Goal: Communication & Community: Participate in discussion

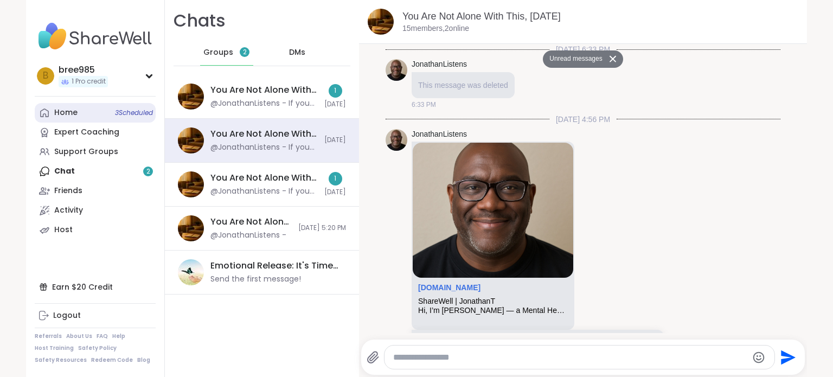
click at [80, 111] on link "Home 3 Scheduled" at bounding box center [95, 113] width 121 height 20
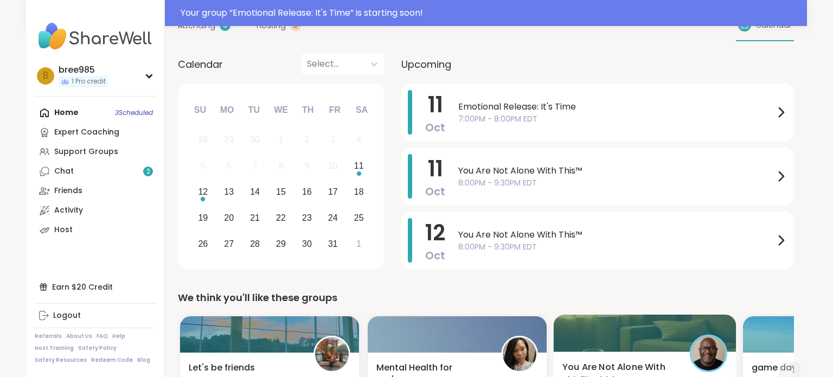
scroll to position [125, 0]
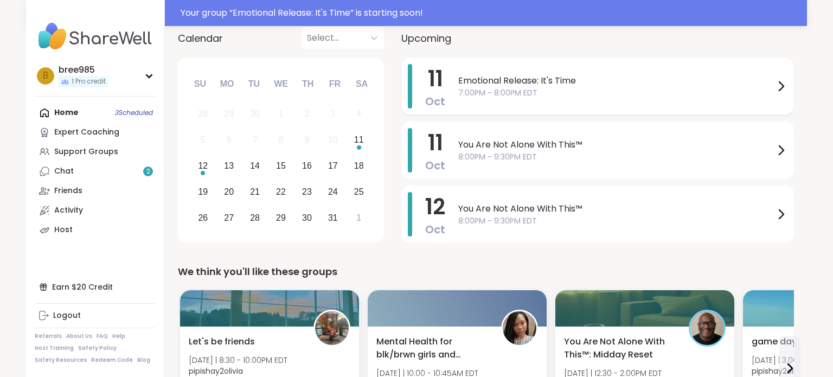
click at [713, 98] on div "Emotional Release: It's Time 7:00PM - 8:00PM EDT" at bounding box center [622, 86] width 329 height 44
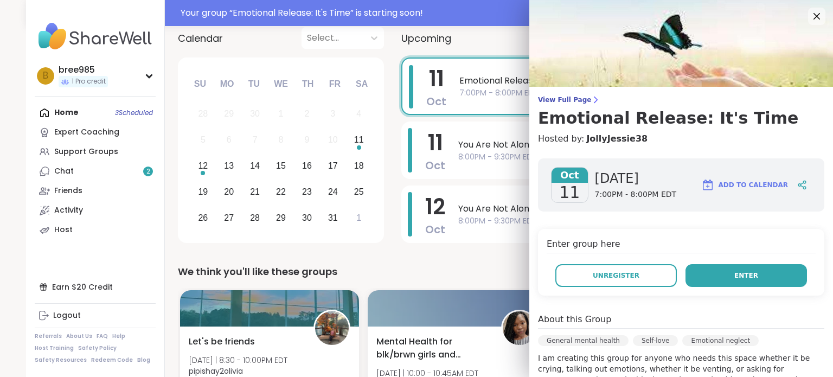
click at [719, 280] on button "Enter" at bounding box center [745, 275] width 121 height 23
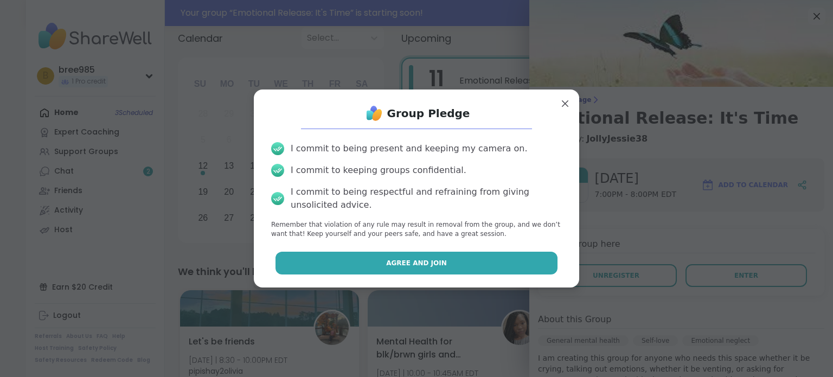
click at [553, 268] on button "Agree and Join" at bounding box center [416, 263] width 282 height 23
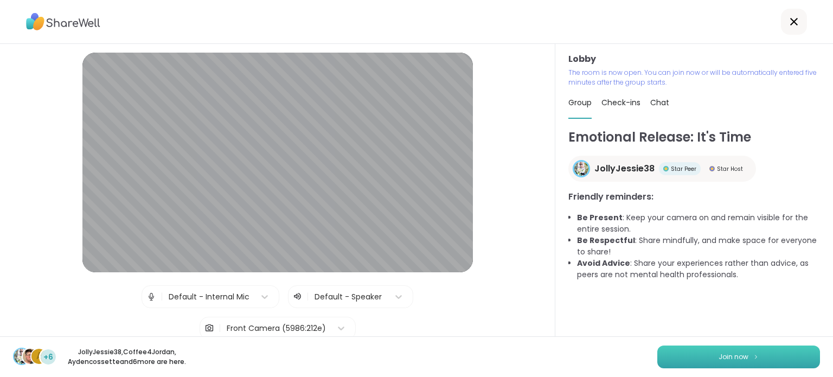
click at [722, 353] on span "Join now" at bounding box center [733, 357] width 30 height 10
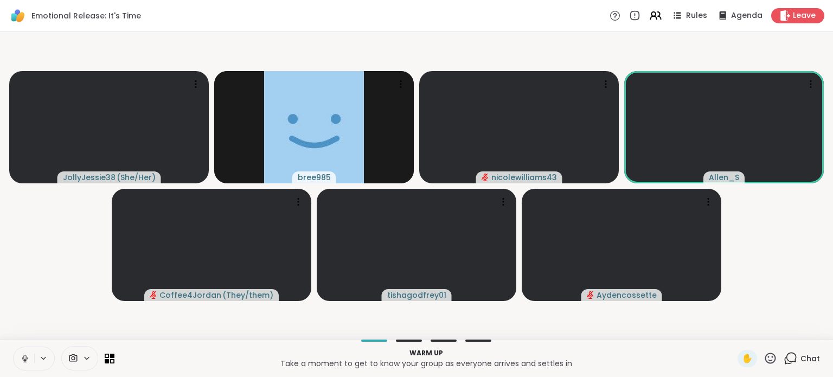
click at [21, 360] on icon at bounding box center [25, 358] width 10 height 10
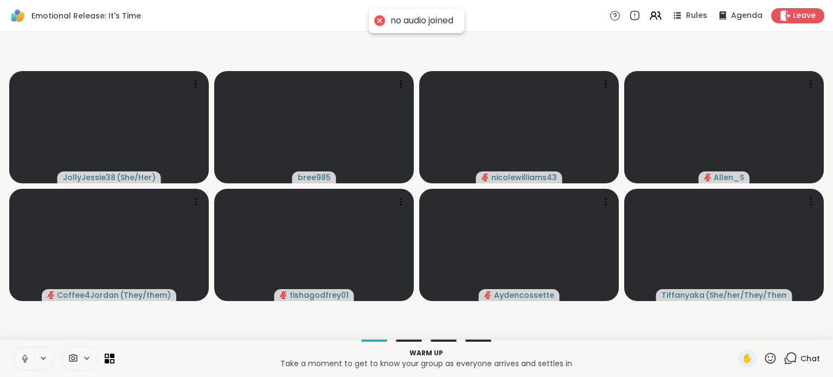
click at [23, 359] on icon at bounding box center [24, 358] width 5 height 3
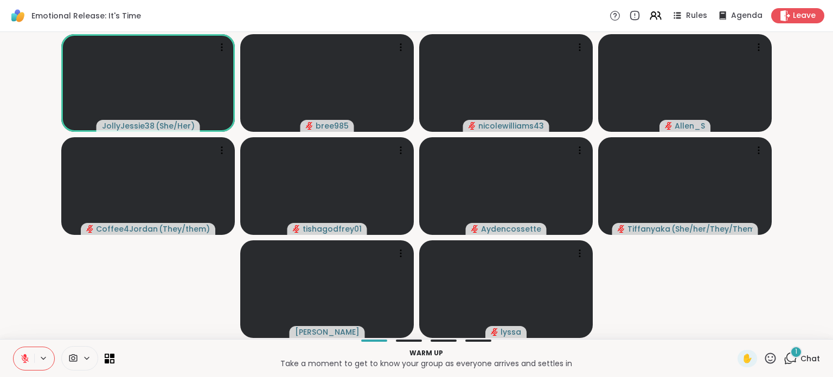
click at [806, 359] on span "Chat" at bounding box center [810, 358] width 20 height 11
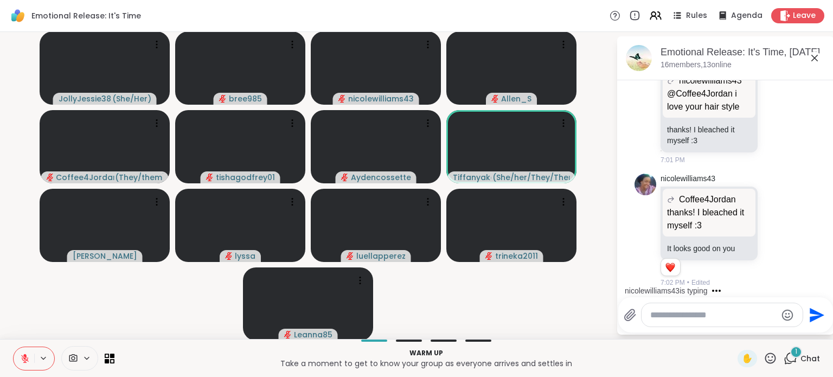
scroll to position [250, 0]
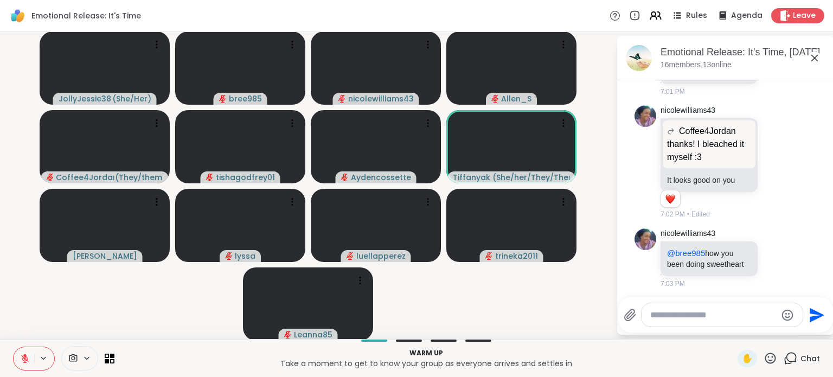
click at [685, 314] on textarea "Type your message" at bounding box center [713, 315] width 126 height 11
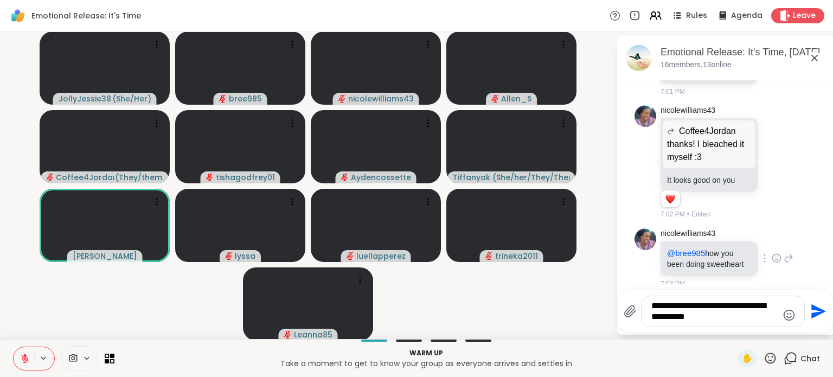
click at [786, 253] on icon at bounding box center [788, 258] width 10 height 13
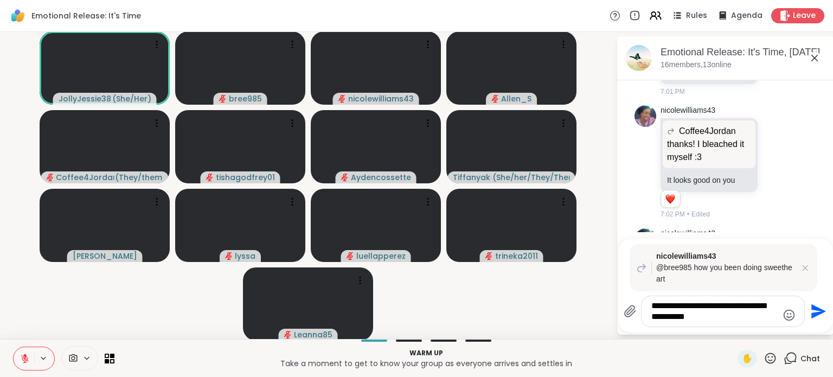
click at [718, 316] on textarea "**********" at bounding box center [714, 311] width 126 height 22
type textarea "**********"
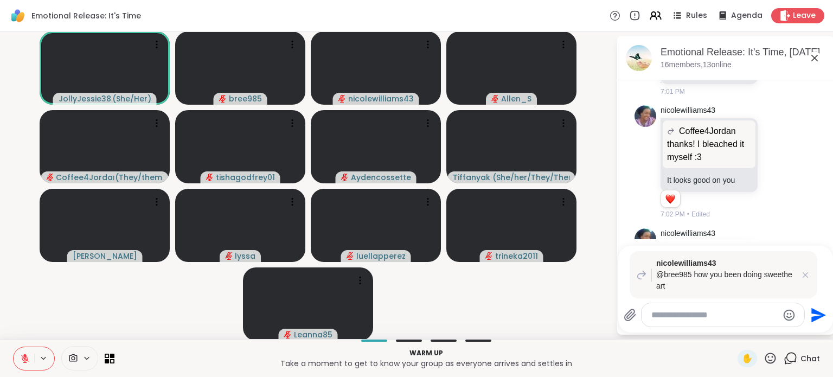
scroll to position [382, 0]
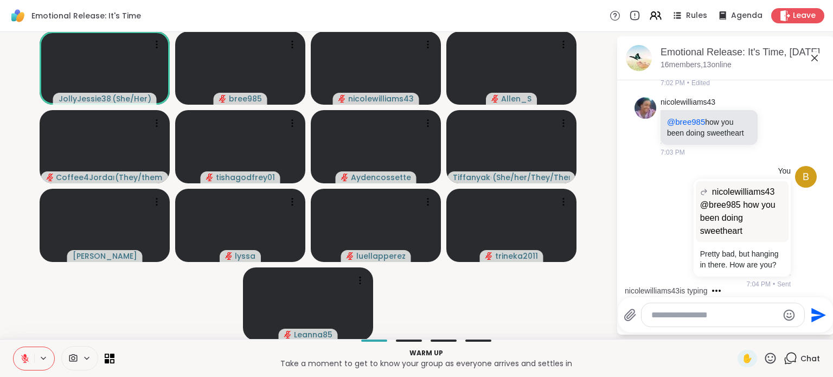
click at [816, 58] on icon at bounding box center [814, 58] width 13 height 13
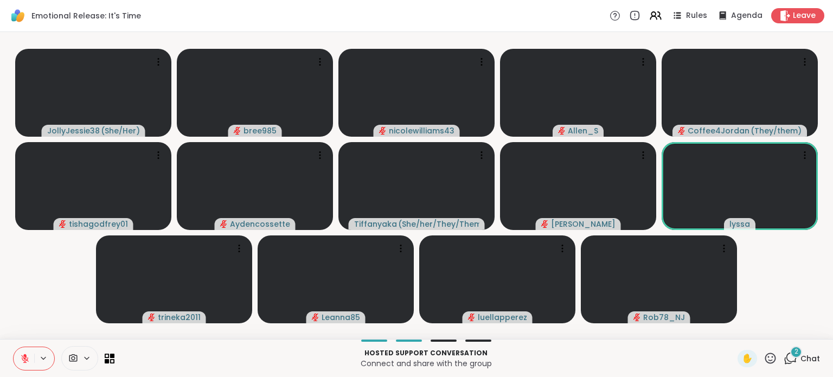
click at [797, 356] on span "2" at bounding box center [796, 351] width 4 height 9
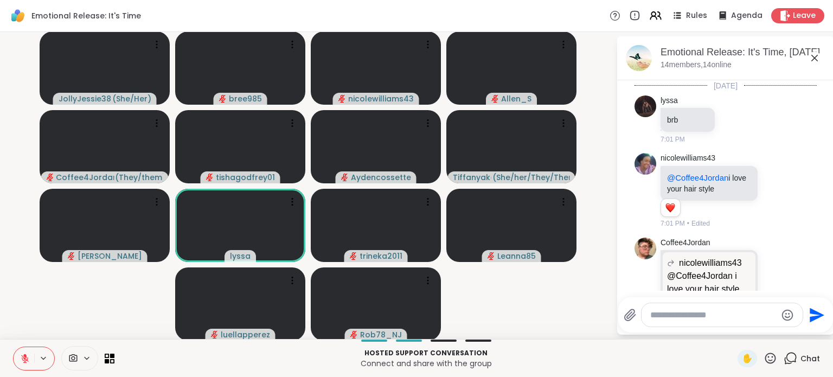
scroll to position [618, 0]
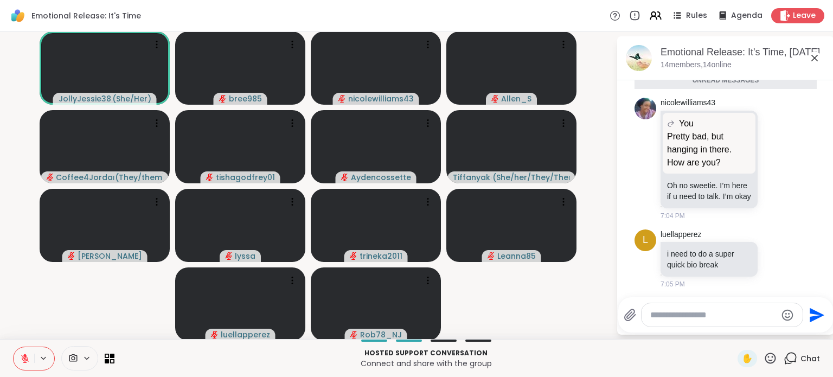
click at [817, 60] on icon at bounding box center [814, 58] width 13 height 13
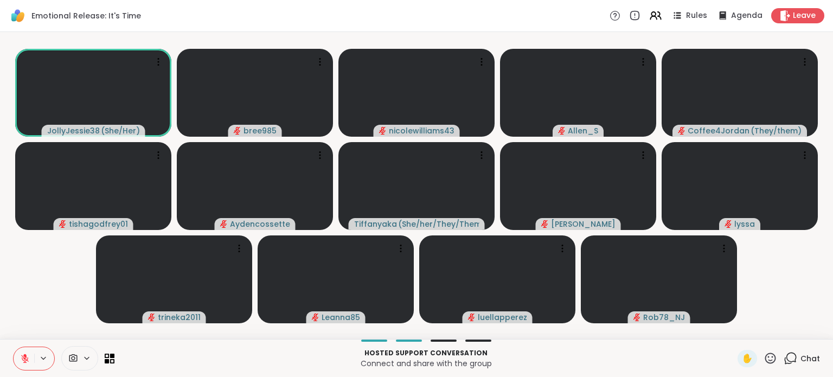
click at [22, 357] on icon at bounding box center [25, 358] width 10 height 10
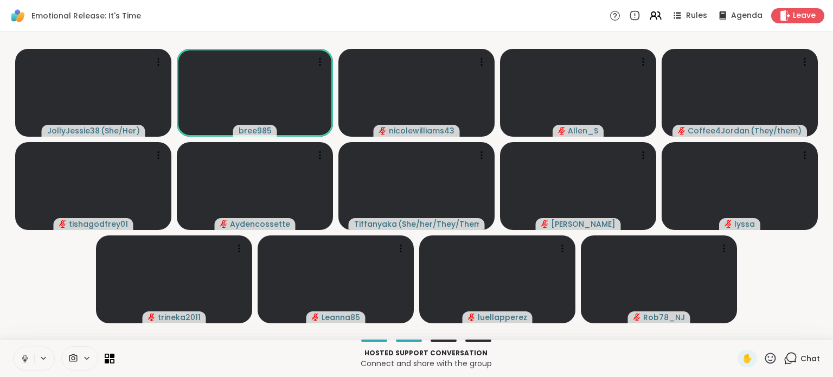
click at [22, 357] on icon at bounding box center [24, 358] width 5 height 3
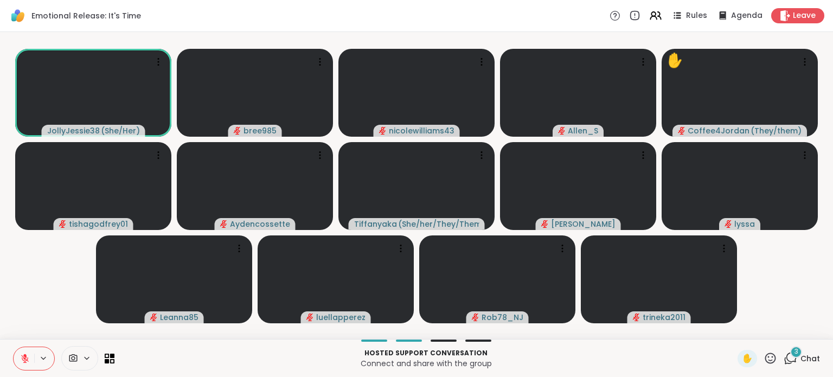
click at [22, 357] on icon at bounding box center [25, 358] width 10 height 10
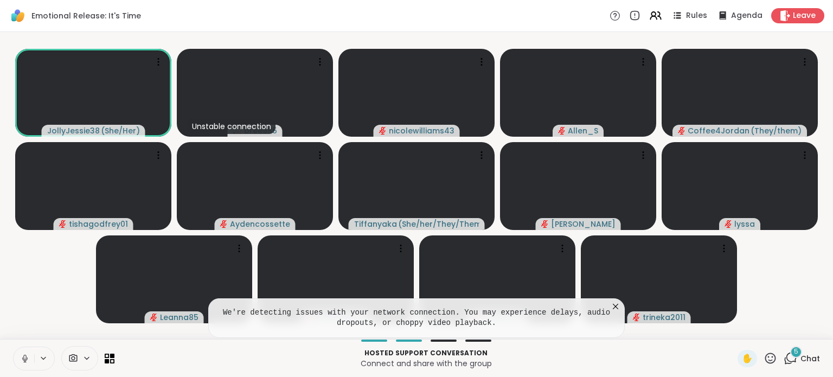
click at [21, 356] on icon at bounding box center [25, 358] width 10 height 10
click at [619, 305] on icon at bounding box center [615, 306] width 11 height 11
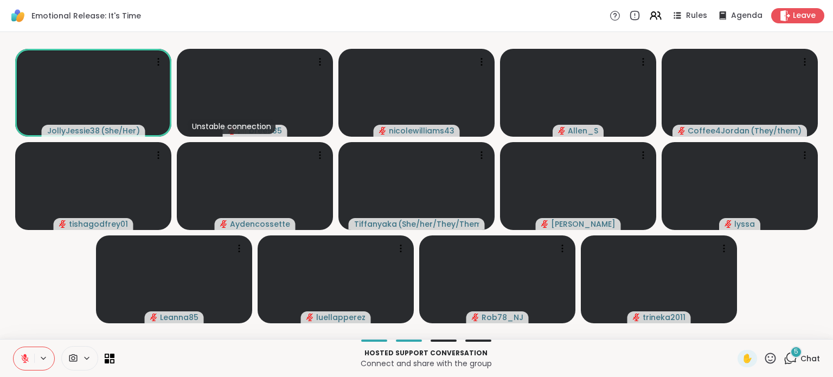
click at [23, 358] on icon at bounding box center [25, 359] width 8 height 8
click at [23, 358] on icon at bounding box center [24, 357] width 3 height 5
click at [24, 358] on icon at bounding box center [25, 359] width 8 height 8
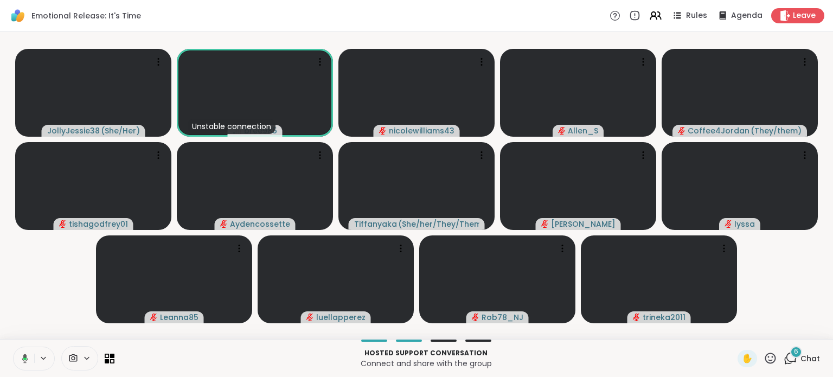
click at [24, 358] on icon at bounding box center [24, 358] width 3 height 3
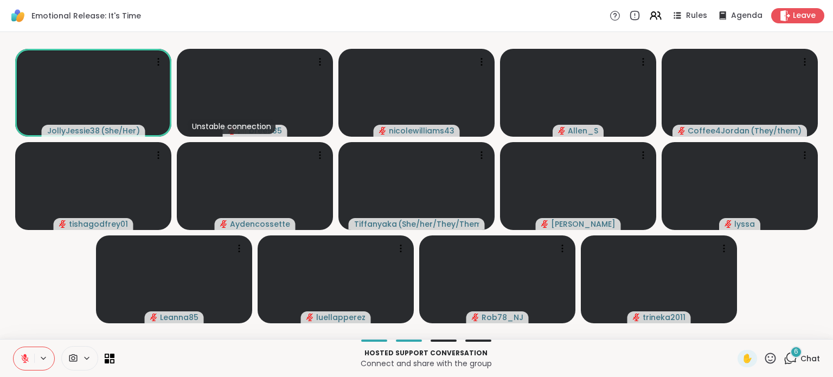
click at [809, 355] on span "Chat" at bounding box center [810, 358] width 20 height 11
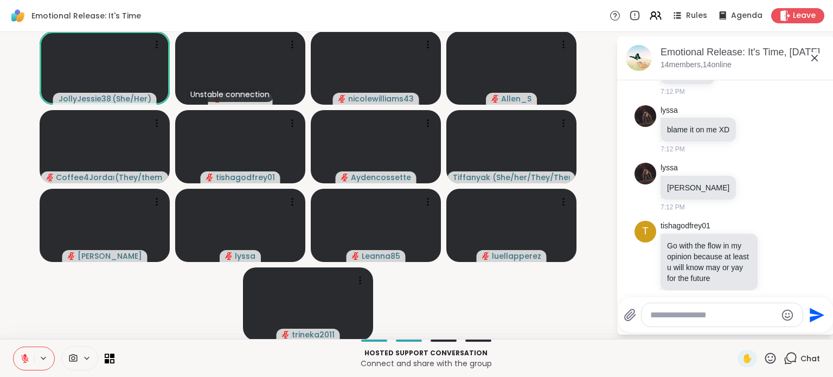
scroll to position [1497, 0]
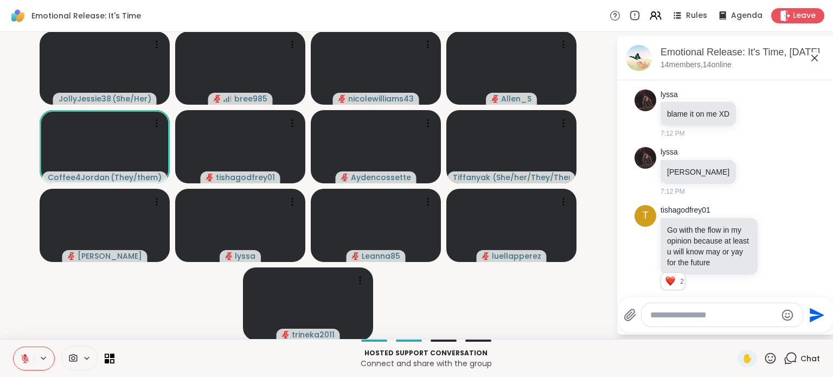
click at [816, 57] on icon at bounding box center [814, 58] width 13 height 13
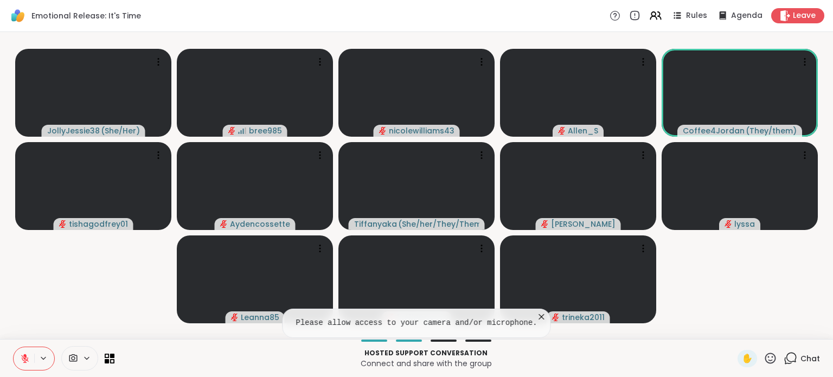
click at [542, 318] on icon at bounding box center [541, 316] width 5 height 5
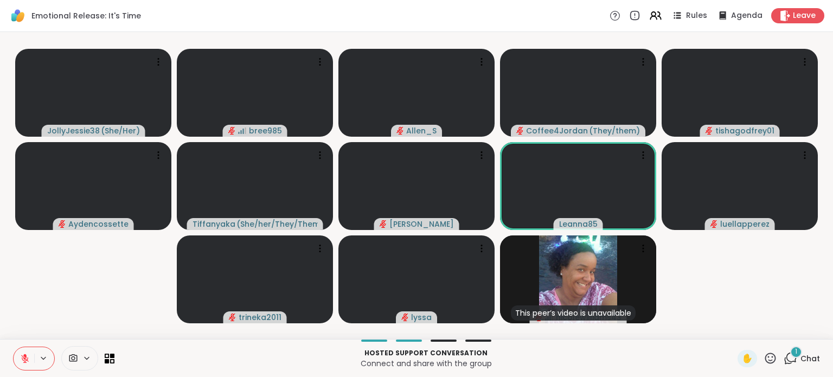
click at [796, 359] on icon at bounding box center [790, 358] width 14 height 14
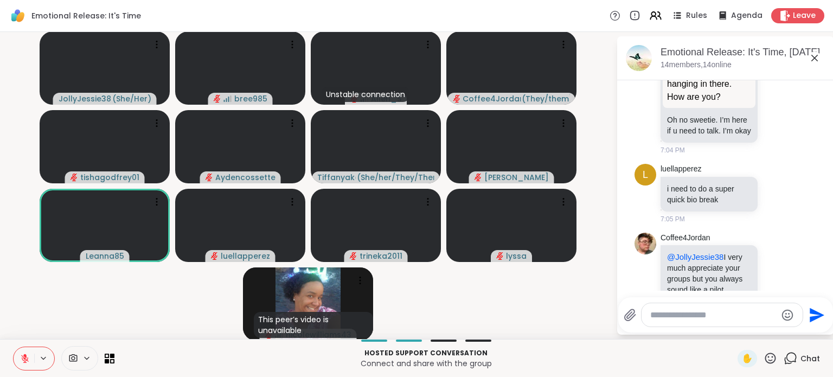
scroll to position [647, 0]
click at [818, 55] on icon at bounding box center [814, 58] width 13 height 13
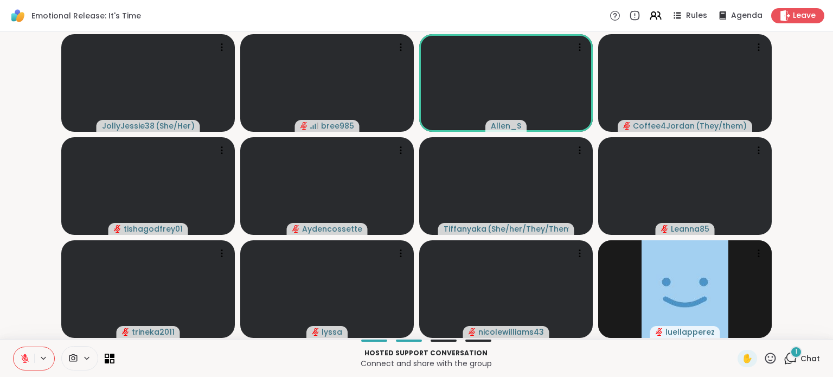
click at [803, 356] on span "Chat" at bounding box center [810, 358] width 20 height 11
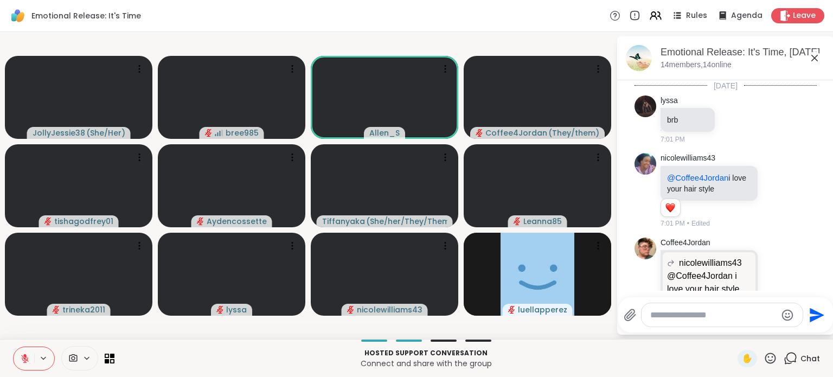
scroll to position [1694, 0]
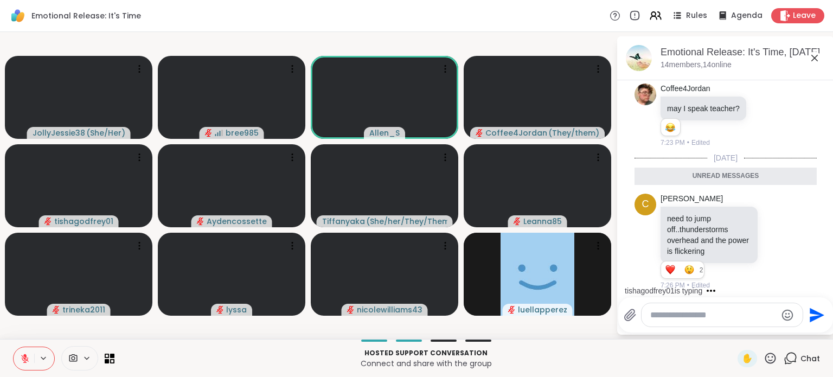
click at [815, 59] on icon at bounding box center [814, 58] width 7 height 7
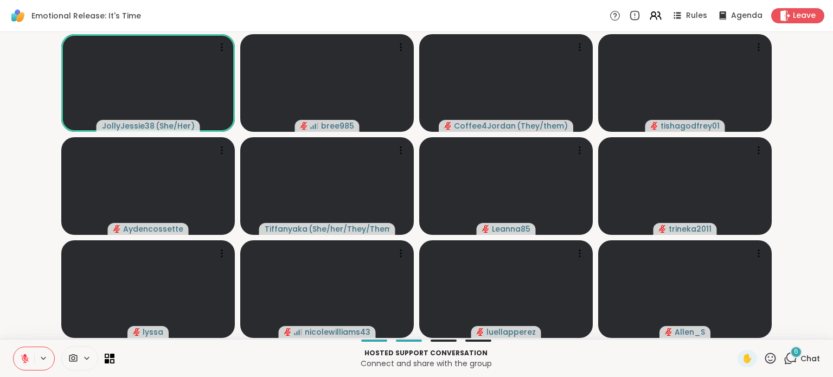
click at [798, 358] on div "6 Chat" at bounding box center [801, 358] width 36 height 17
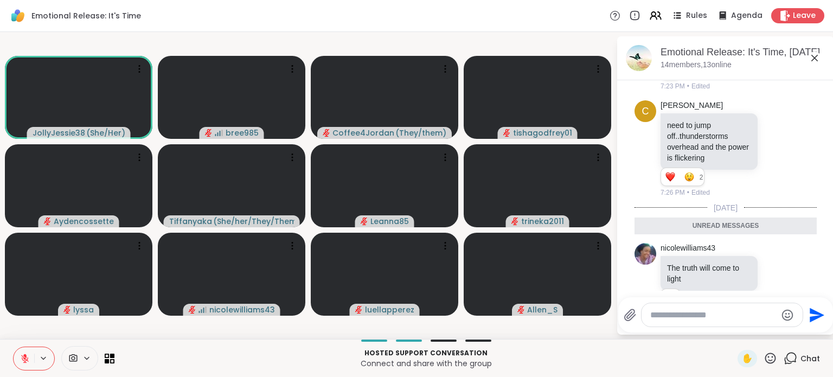
scroll to position [2357, 0]
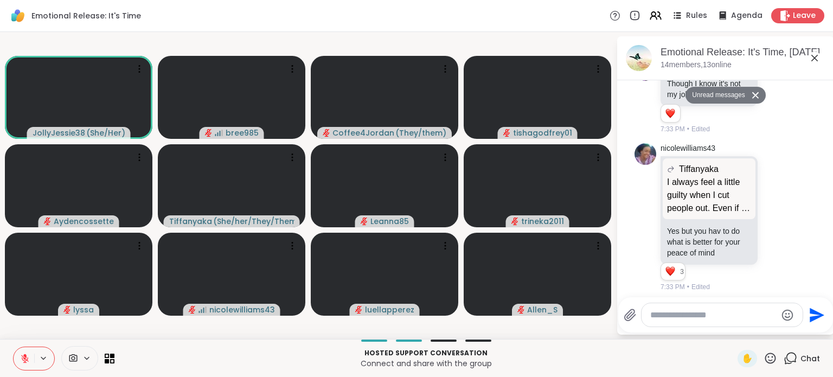
click at [814, 55] on icon at bounding box center [814, 58] width 13 height 13
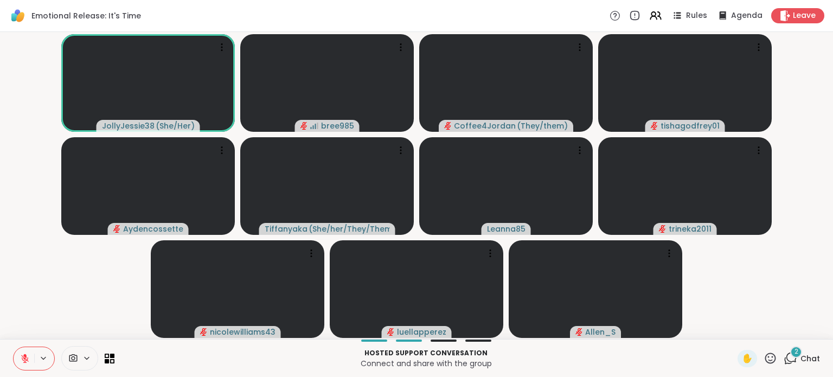
click at [798, 356] on span "2" at bounding box center [796, 351] width 4 height 9
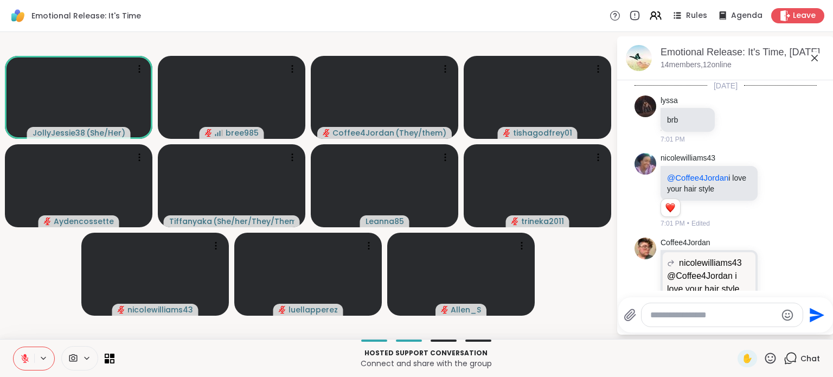
scroll to position [2494, 0]
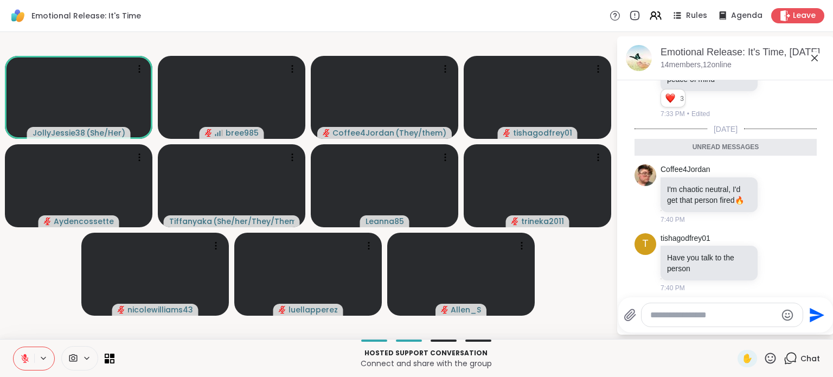
click at [810, 57] on icon at bounding box center [814, 58] width 13 height 13
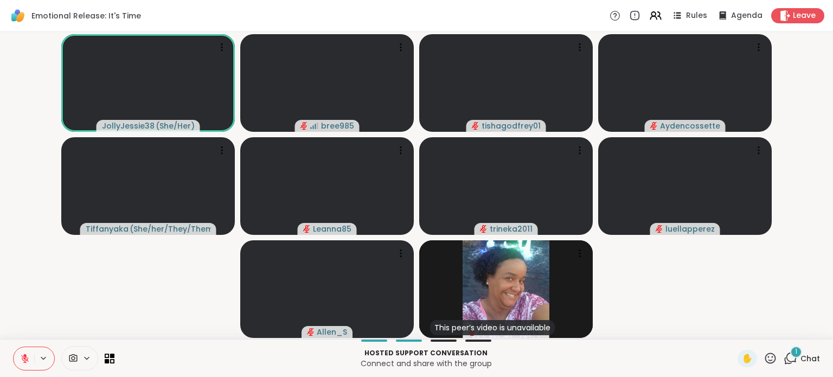
click at [785, 359] on icon at bounding box center [790, 358] width 14 height 14
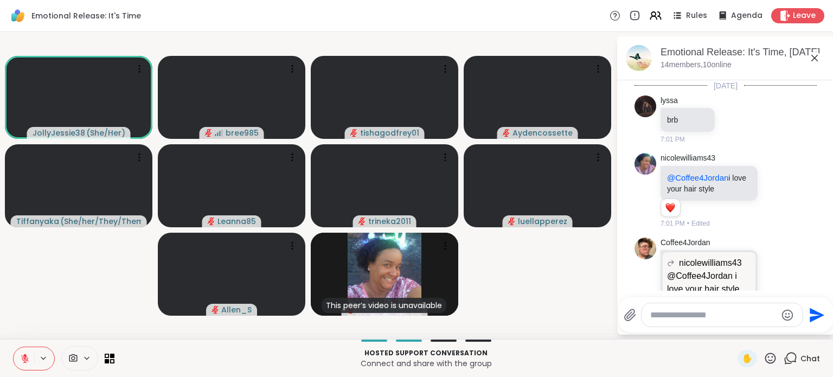
scroll to position [2589, 0]
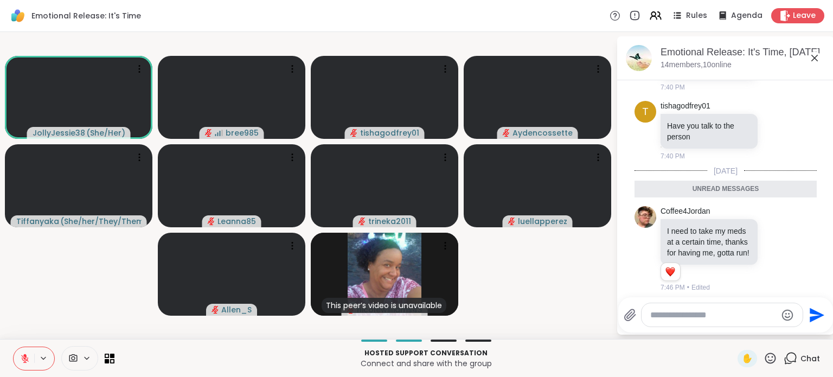
click at [815, 56] on icon at bounding box center [814, 58] width 7 height 7
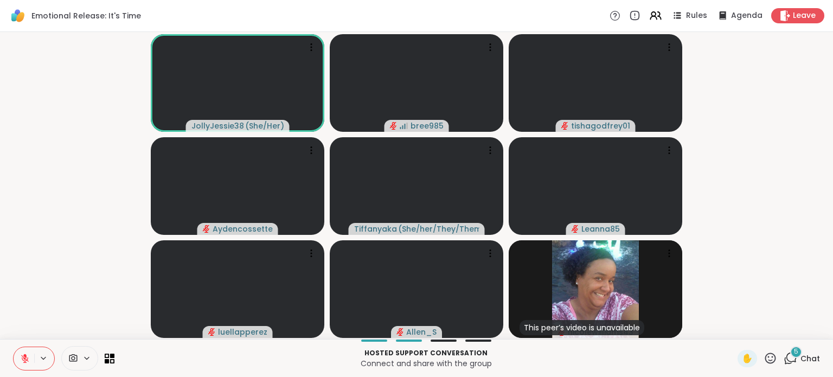
click at [785, 356] on icon at bounding box center [790, 358] width 14 height 14
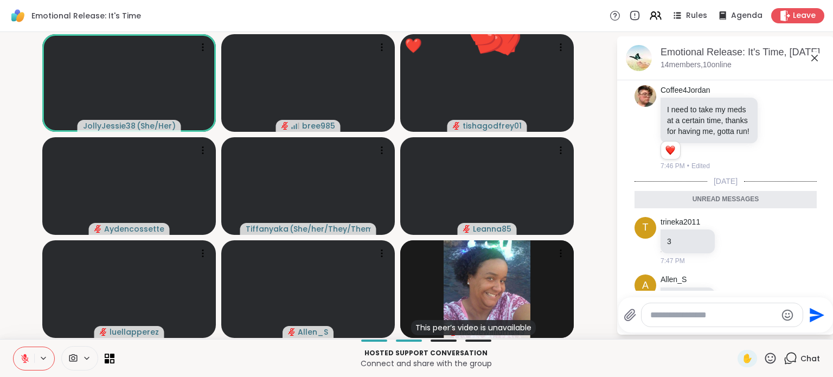
scroll to position [2674, 0]
click at [816, 57] on icon at bounding box center [814, 58] width 13 height 13
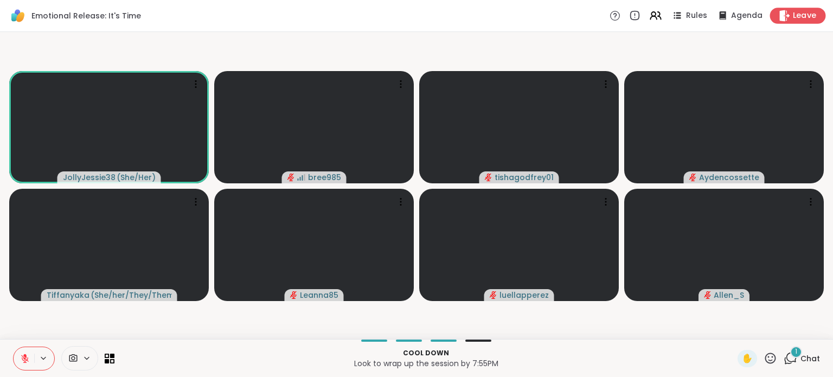
click at [811, 20] on span "Leave" at bounding box center [805, 15] width 24 height 11
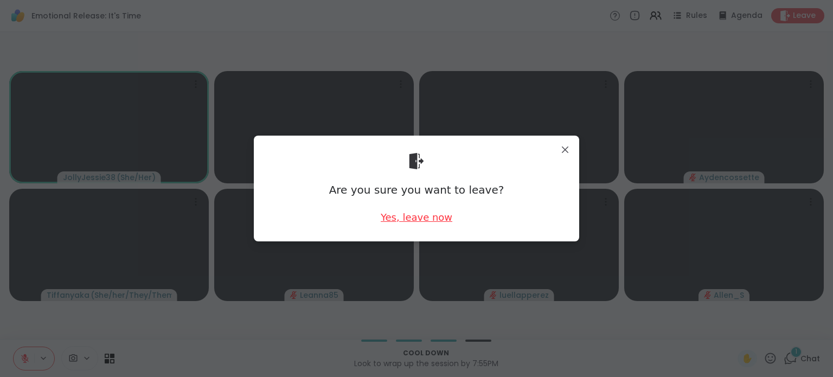
click at [435, 213] on div "Yes, leave now" at bounding box center [417, 217] width 72 height 14
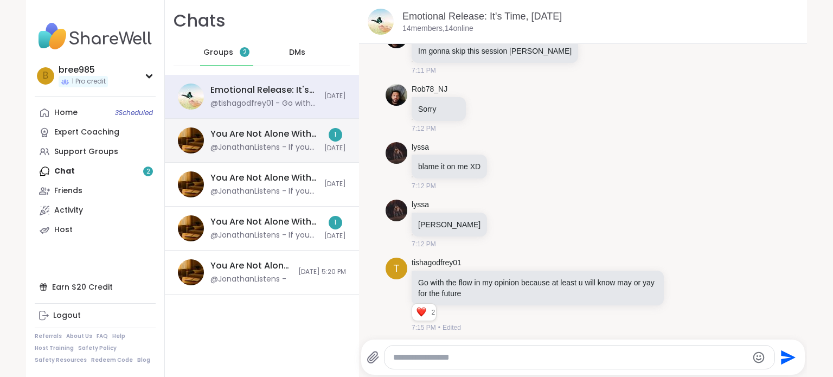
click at [292, 131] on div "You Are Not Alone With This™, [DATE]" at bounding box center [263, 134] width 107 height 12
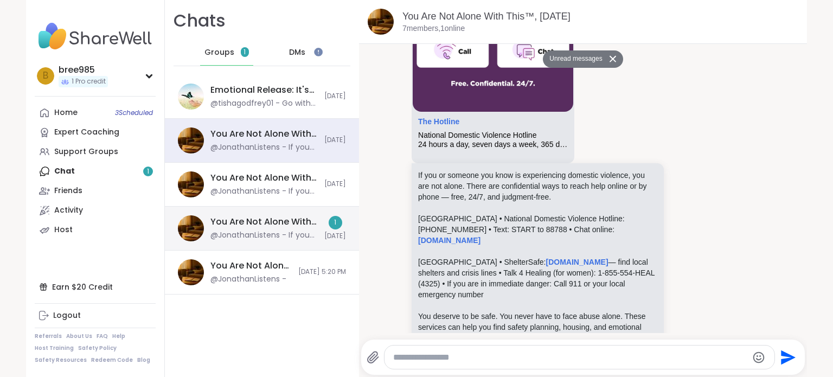
click at [284, 240] on div "You Are Not Alone With This™, Oct 11 @JonathanListens - If you or someone you k…" at bounding box center [262, 229] width 194 height 44
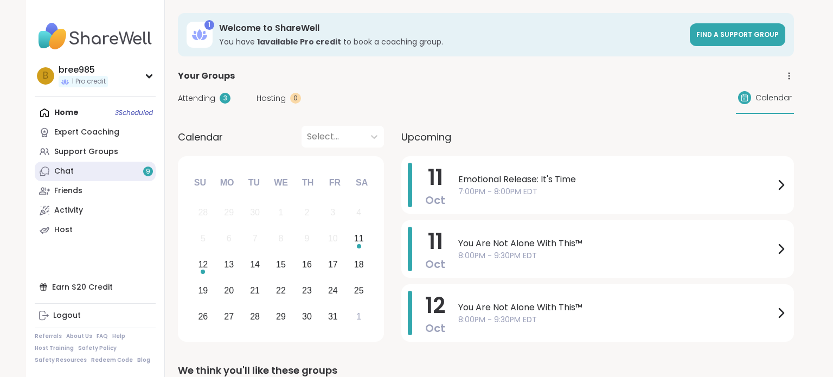
click at [78, 175] on link "Chat 9" at bounding box center [95, 172] width 121 height 20
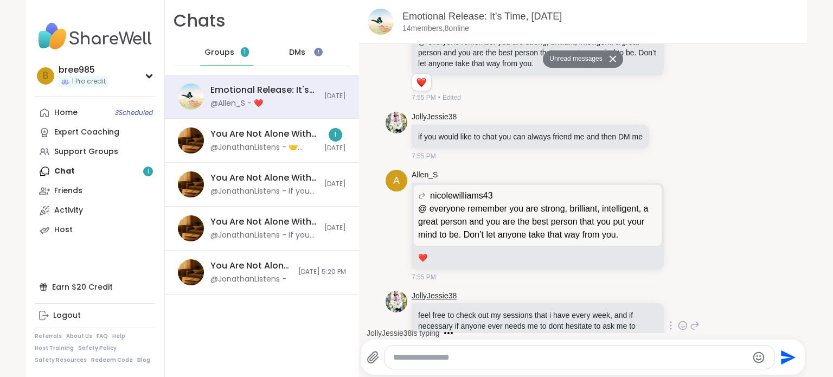
click at [425, 291] on link "JollyJessie38" at bounding box center [433, 296] width 45 height 11
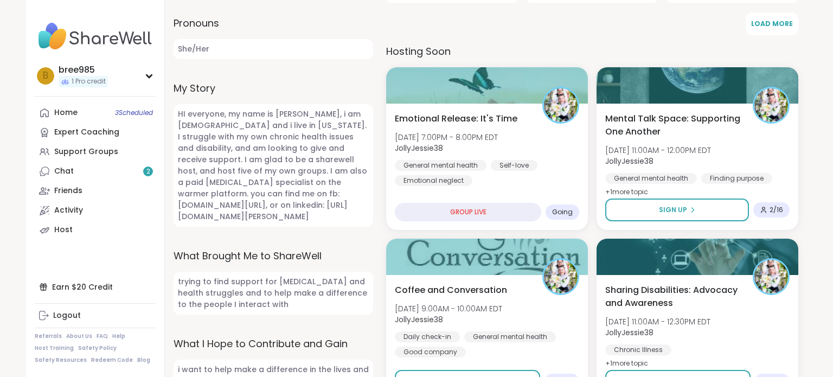
scroll to position [419, 0]
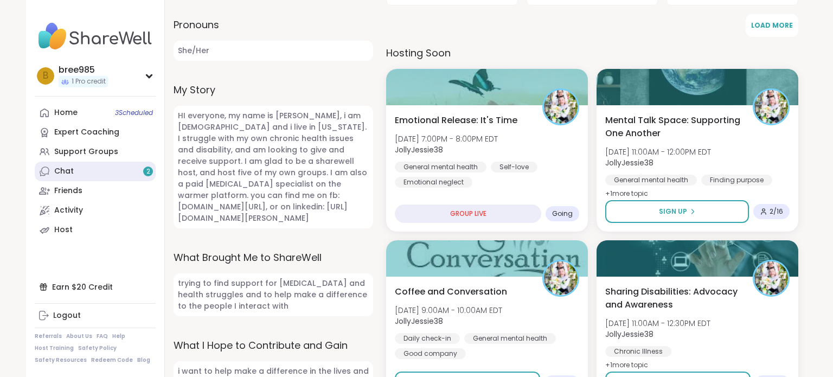
click at [61, 176] on div "Chat 2" at bounding box center [64, 171] width 20 height 11
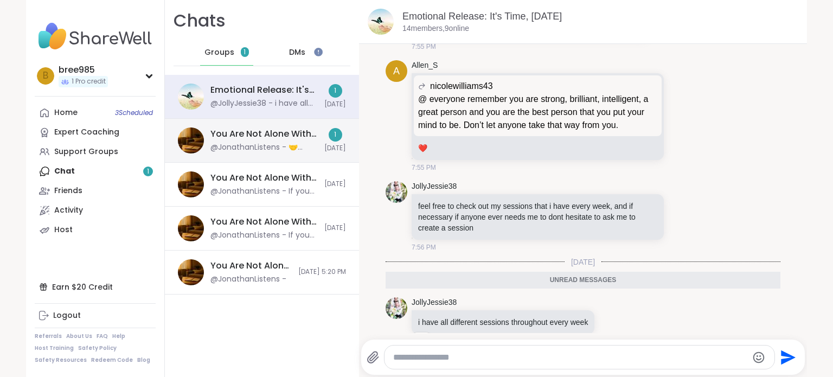
click at [300, 147] on div "@JonathanListens - 🤝 Today’s Topic 🤝 What’s one way you remind yourself you’re …" at bounding box center [263, 147] width 107 height 11
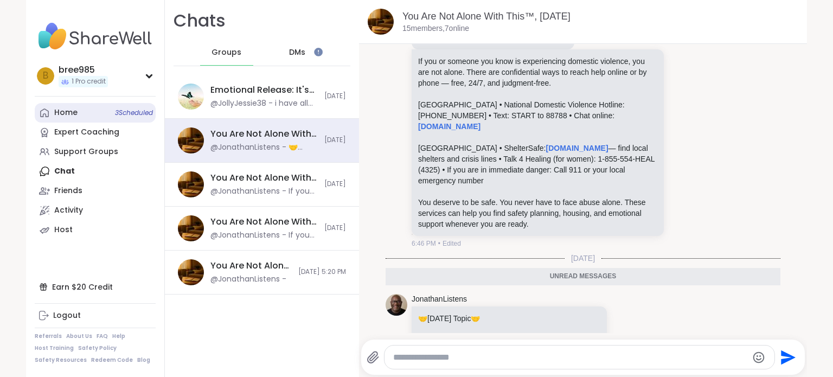
click at [94, 111] on link "Home 3 Scheduled" at bounding box center [95, 113] width 121 height 20
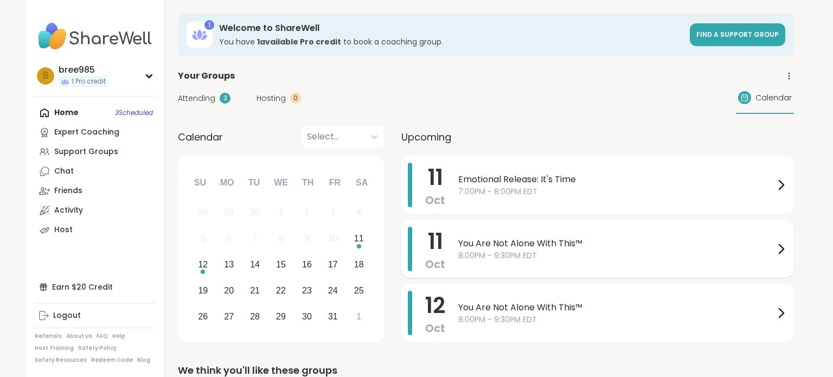
click at [627, 247] on span "You Are Not Alone With This™" at bounding box center [616, 243] width 316 height 13
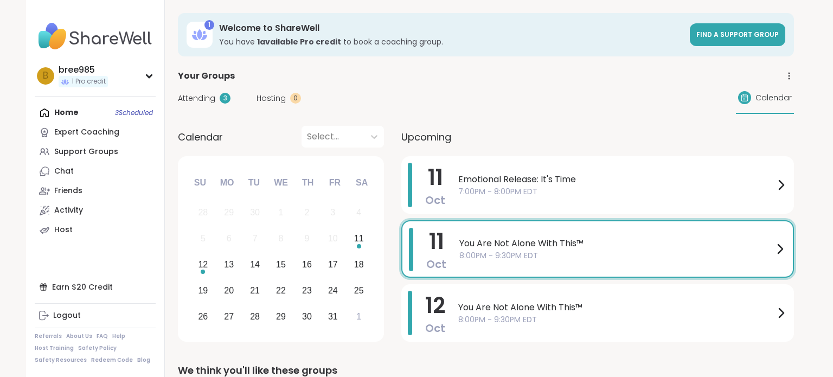
click at [725, 264] on div "You Are Not Alone With This™ 8:00PM - 9:30PM EDT" at bounding box center [622, 249] width 327 height 42
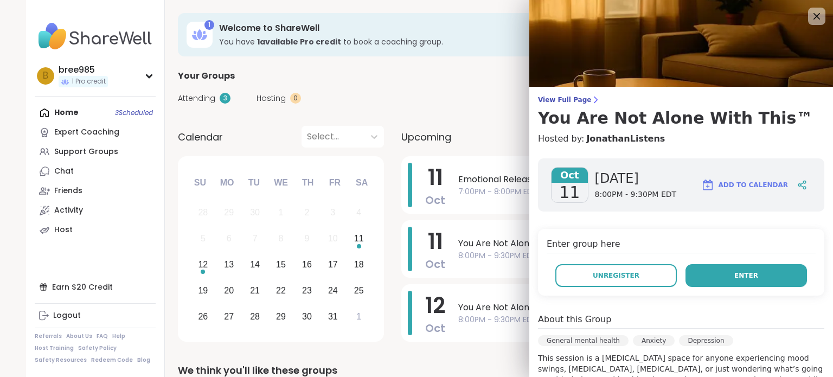
click at [735, 279] on button "Enter" at bounding box center [745, 275] width 121 height 23
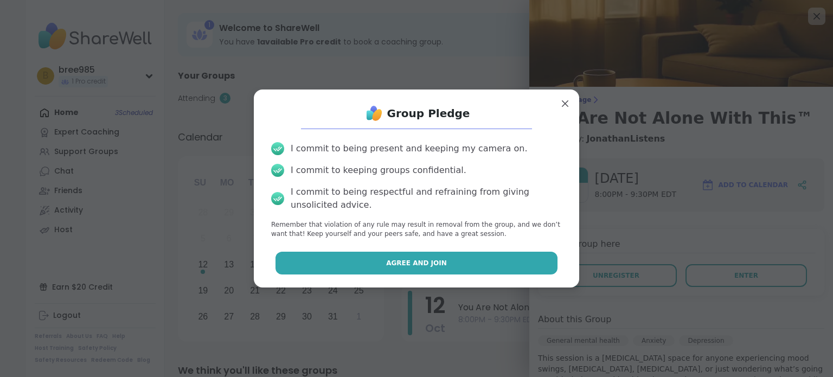
click at [497, 258] on button "Agree and Join" at bounding box center [416, 263] width 282 height 23
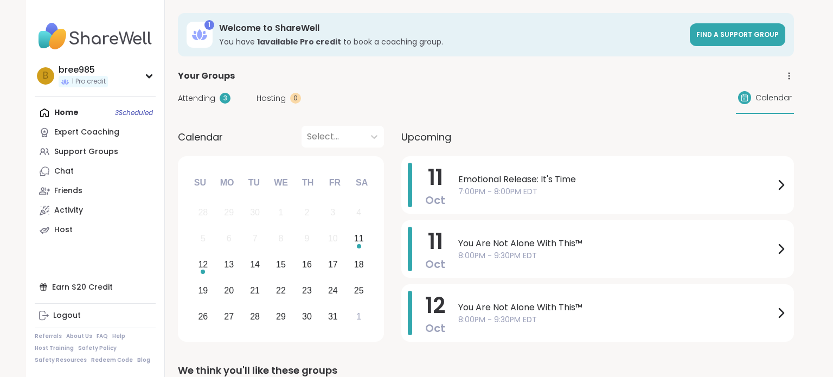
click at [711, 273] on div "11 Oct You Are Not Alone With This™ 8:00PM - 9:30PM EDT" at bounding box center [597, 248] width 393 height 57
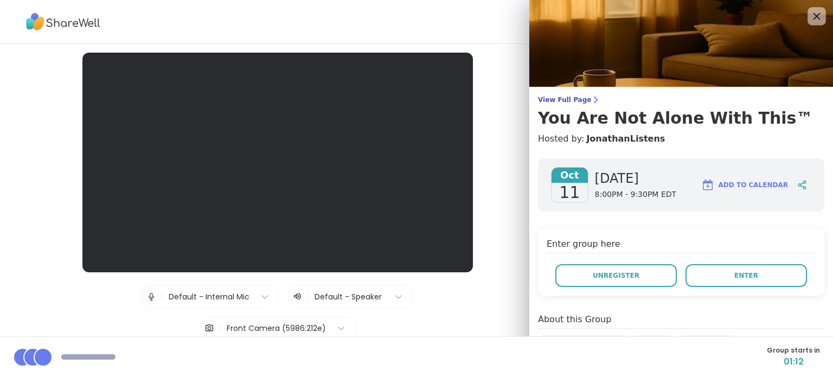
click at [818, 10] on icon at bounding box center [816, 16] width 14 height 14
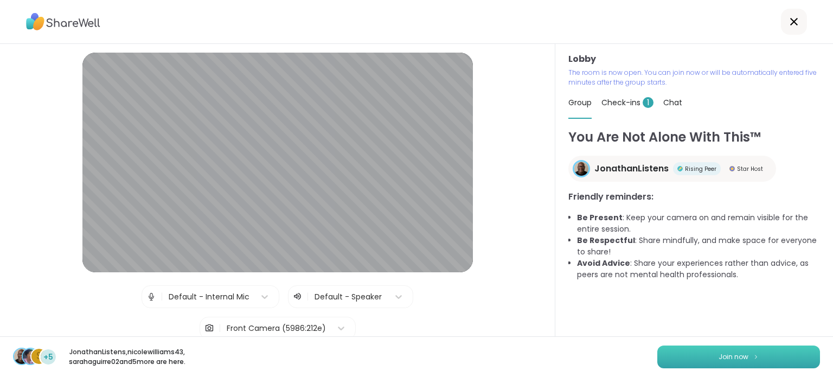
click at [732, 356] on span "Join now" at bounding box center [733, 357] width 30 height 10
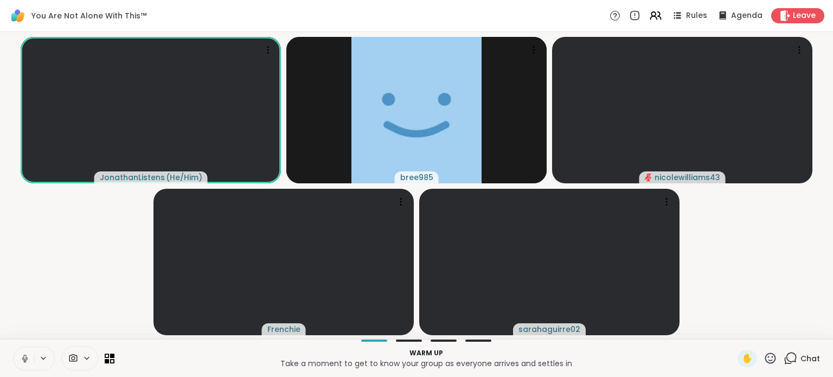
click at [24, 357] on icon at bounding box center [25, 358] width 10 height 10
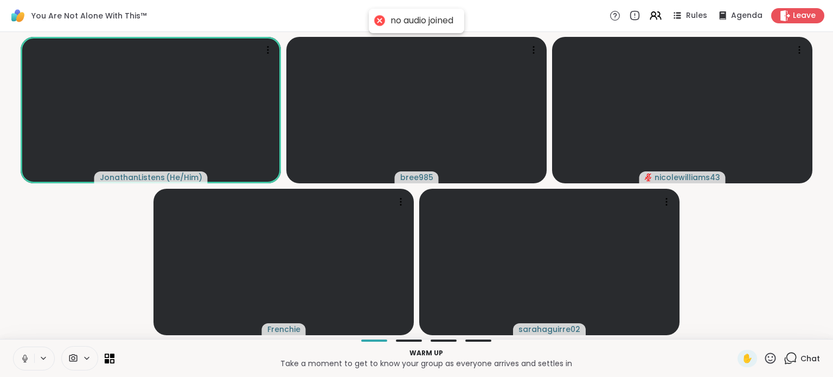
click at [24, 357] on icon at bounding box center [25, 358] width 10 height 10
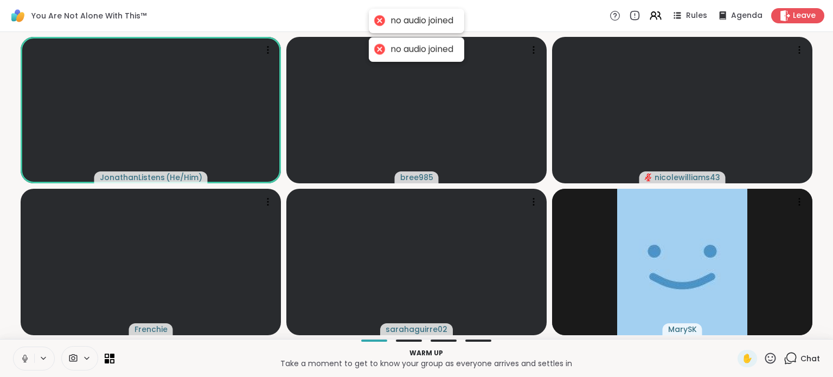
click at [24, 357] on icon at bounding box center [25, 358] width 10 height 10
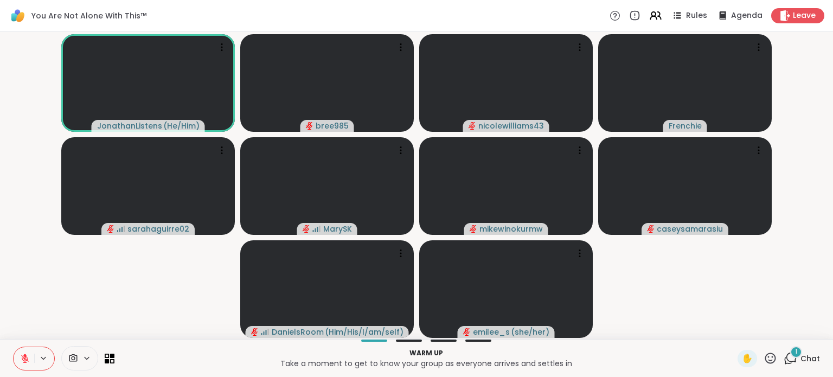
click at [795, 356] on span "1" at bounding box center [796, 351] width 2 height 9
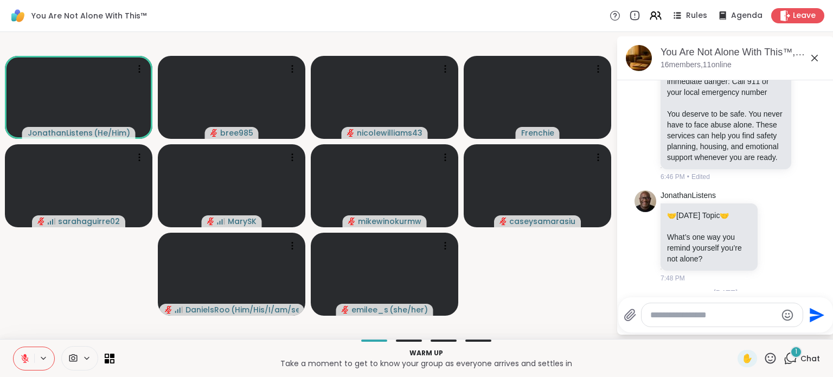
scroll to position [3611, 0]
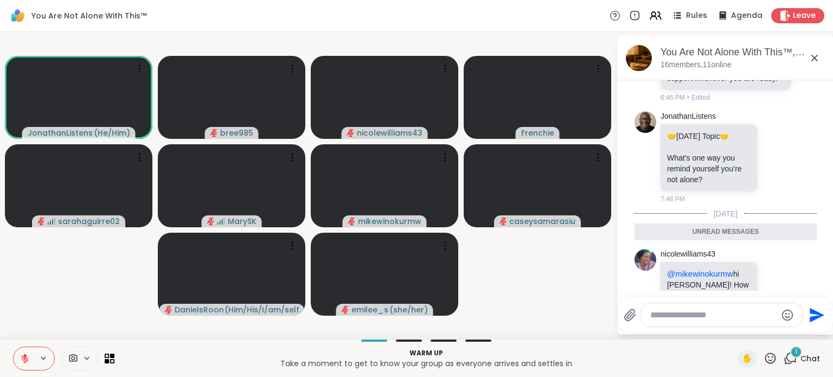
click at [809, 56] on icon at bounding box center [814, 58] width 13 height 13
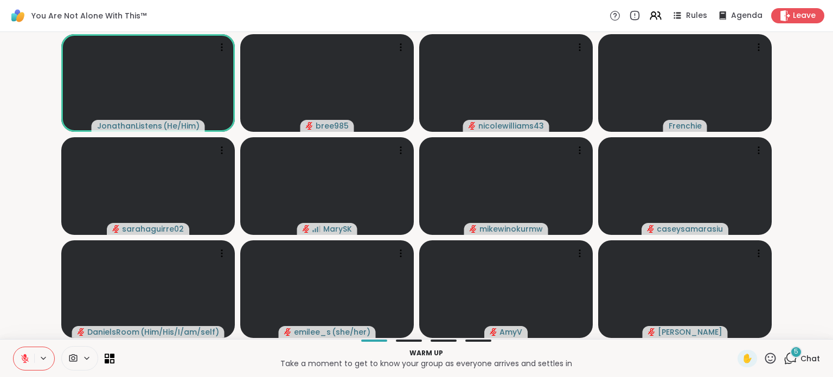
click at [795, 356] on div "5" at bounding box center [796, 352] width 12 height 12
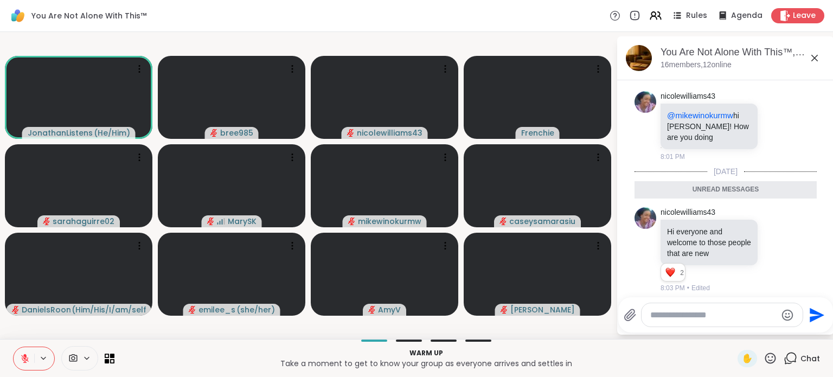
scroll to position [3920, 0]
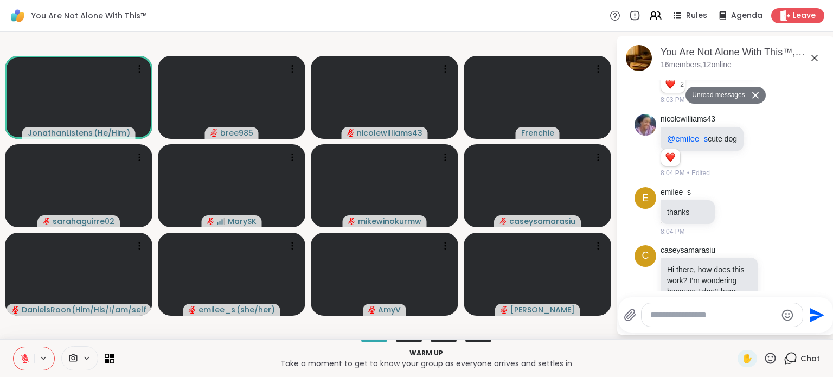
click at [817, 60] on icon at bounding box center [814, 58] width 13 height 13
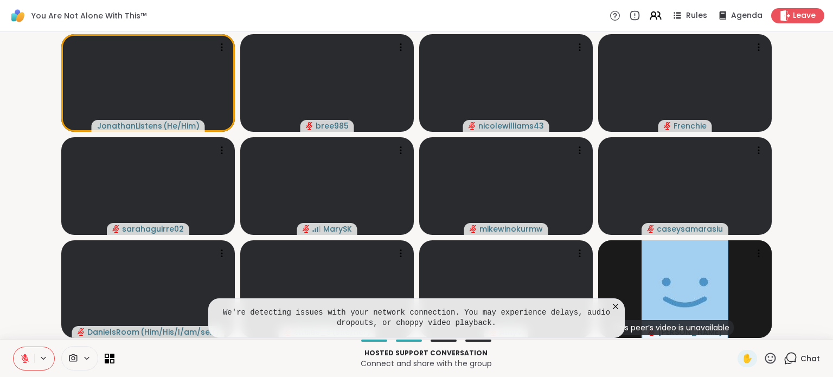
click at [617, 308] on icon at bounding box center [615, 306] width 5 height 5
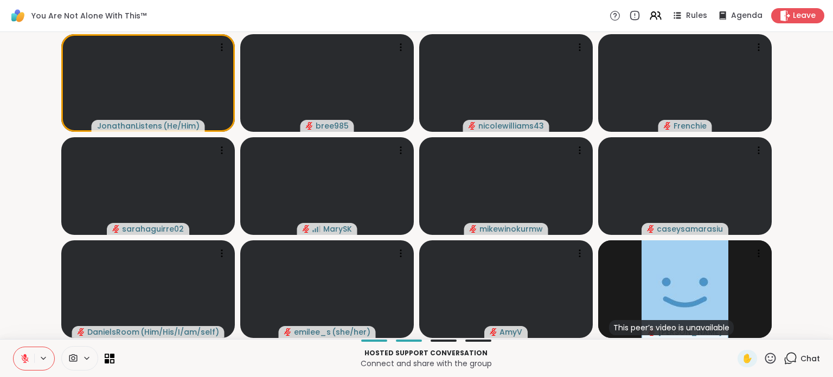
click at [802, 359] on span "Chat" at bounding box center [810, 358] width 20 height 11
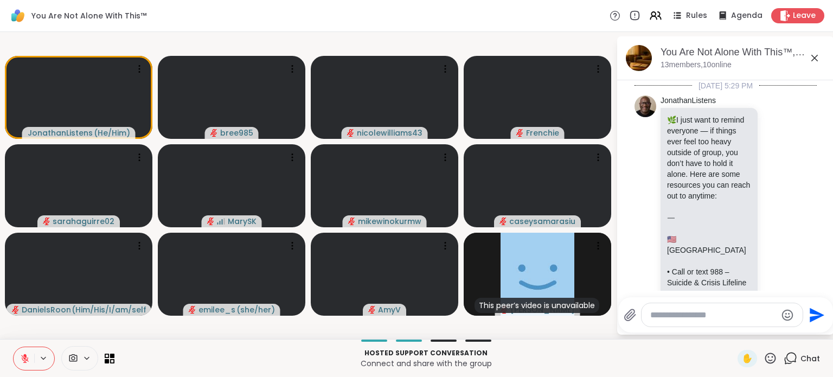
scroll to position [3884, 0]
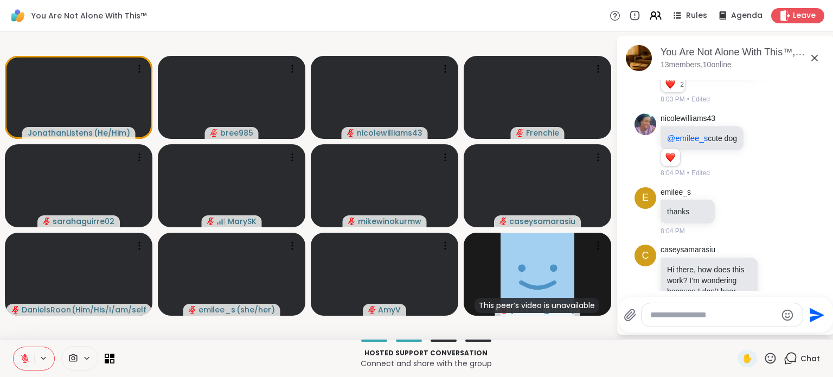
click at [742, 316] on textarea "Type your message" at bounding box center [713, 315] width 126 height 11
type textarea "**********"
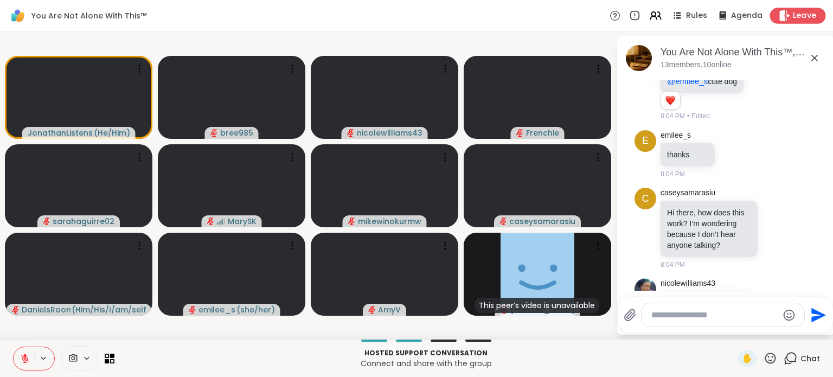
click at [814, 21] on span "Leave" at bounding box center [805, 15] width 24 height 11
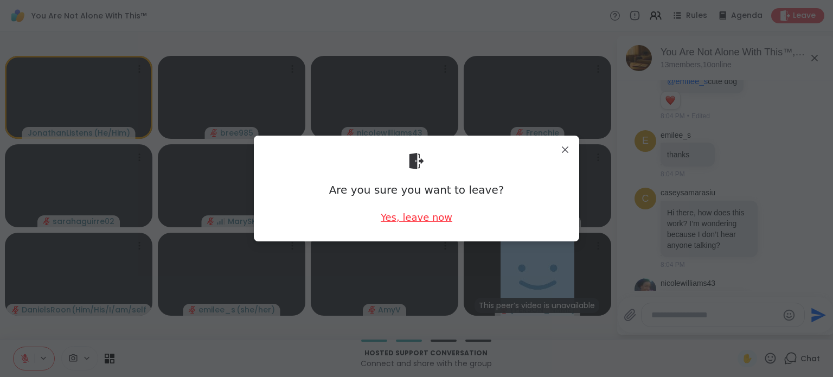
click at [422, 219] on div "Yes, leave now" at bounding box center [417, 217] width 72 height 14
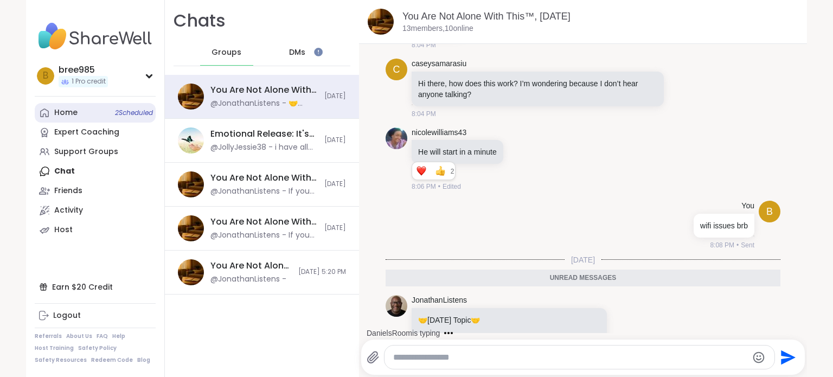
click at [70, 113] on div "Home 2 Scheduled" at bounding box center [65, 112] width 23 height 11
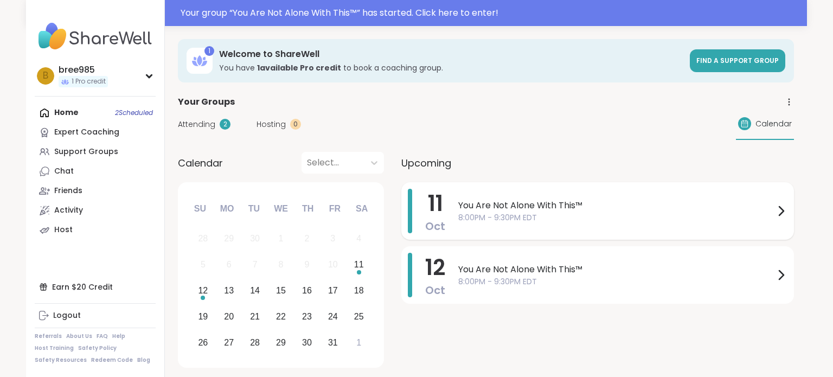
click at [468, 227] on div "You Are Not Alone With This™ 8:00PM - 9:30PM EDT" at bounding box center [622, 211] width 329 height 44
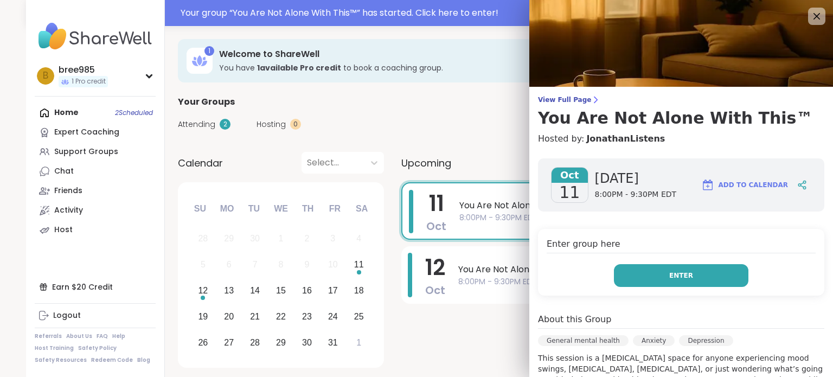
click at [649, 281] on button "Enter" at bounding box center [681, 275] width 134 height 23
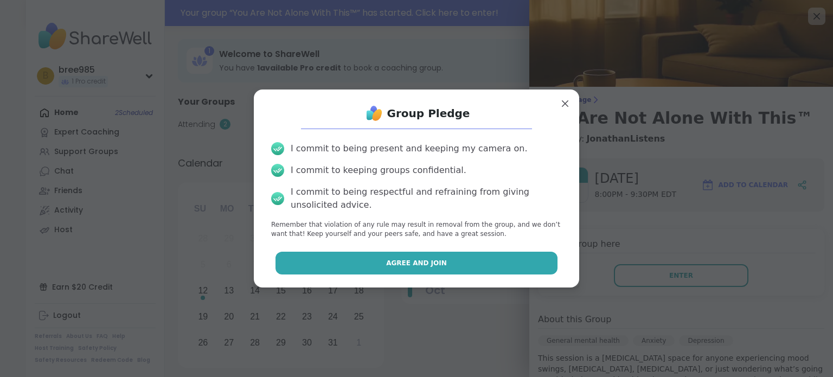
click at [482, 267] on button "Agree and Join" at bounding box center [416, 263] width 282 height 23
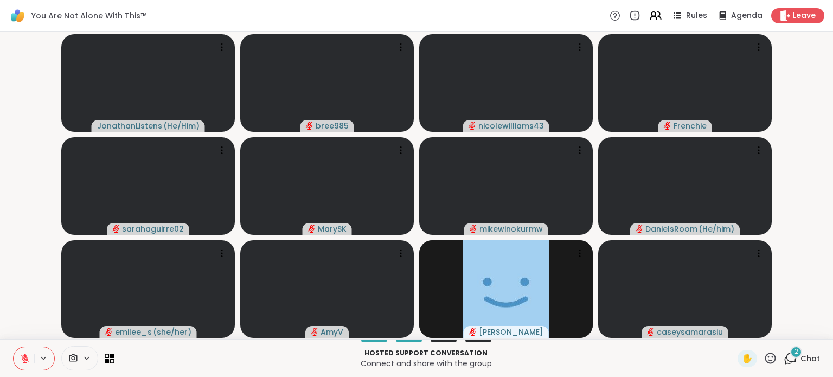
click at [793, 362] on icon at bounding box center [790, 358] width 14 height 14
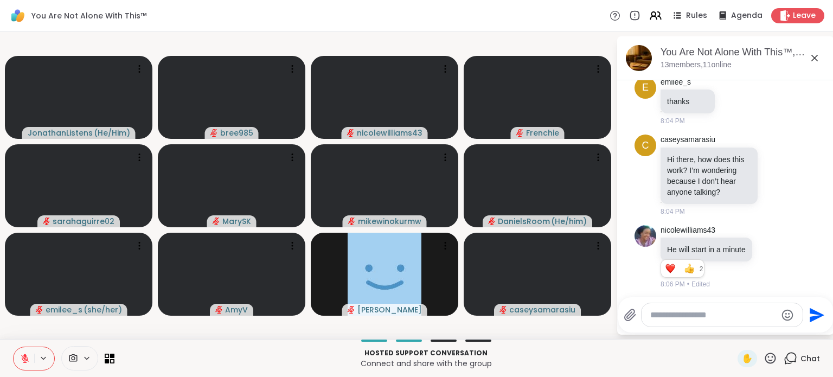
scroll to position [3992, 0]
click at [813, 68] on div "You Are Not Alone With This™, Oct 11 13 members, 11 online" at bounding box center [742, 58] width 165 height 24
click at [811, 60] on icon at bounding box center [814, 58] width 13 height 13
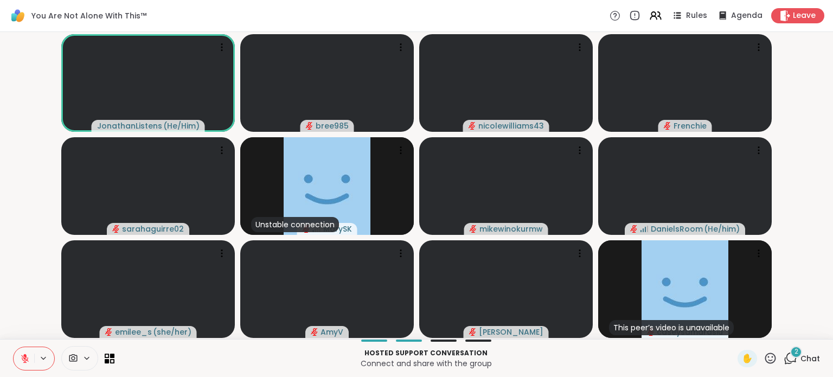
click at [807, 361] on span "Chat" at bounding box center [810, 358] width 20 height 11
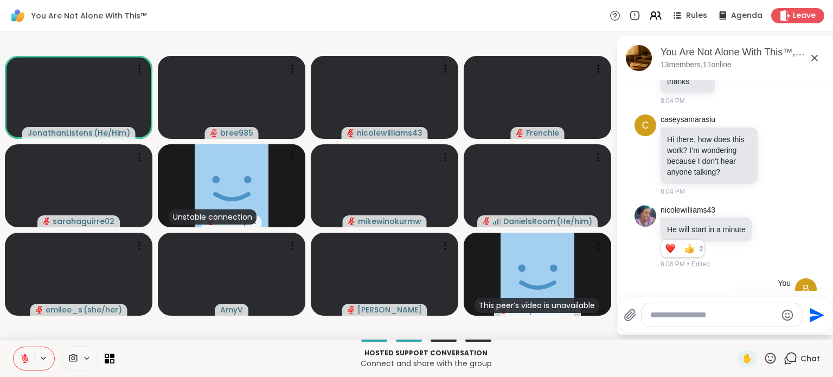
scroll to position [4056, 0]
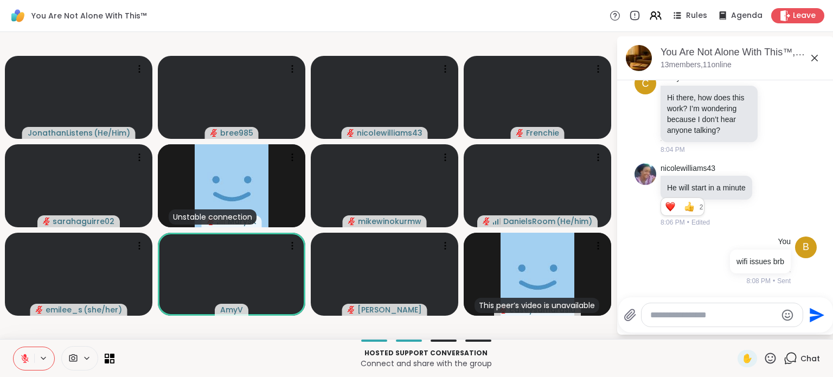
click at [815, 61] on icon at bounding box center [814, 58] width 13 height 13
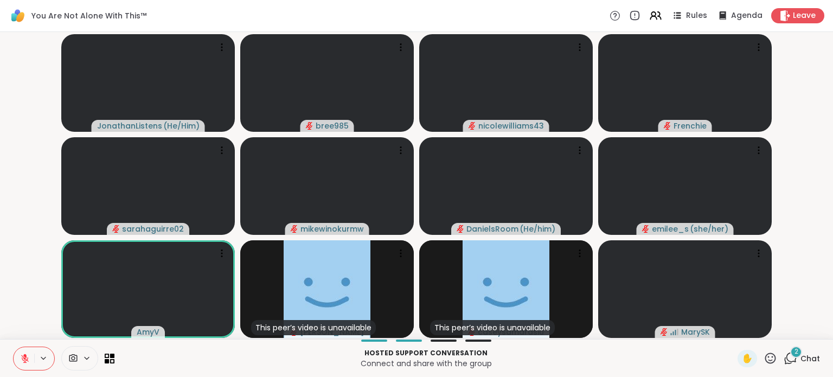
click at [791, 356] on icon at bounding box center [790, 358] width 14 height 14
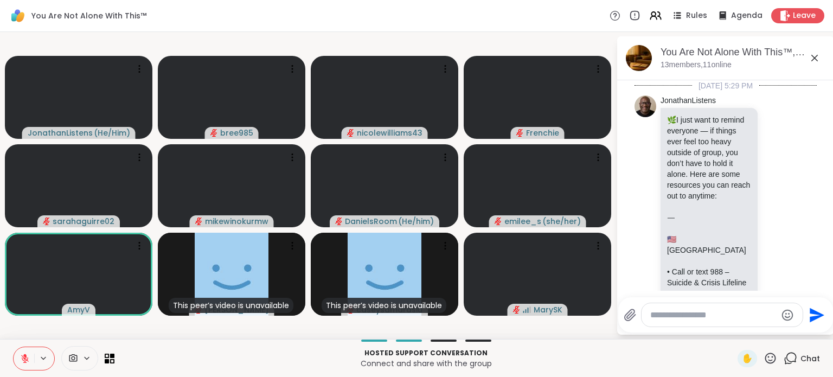
scroll to position [4923, 0]
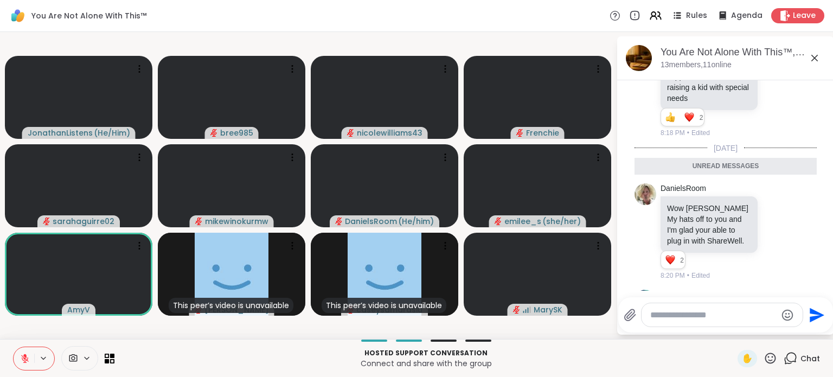
click at [810, 56] on icon at bounding box center [814, 58] width 13 height 13
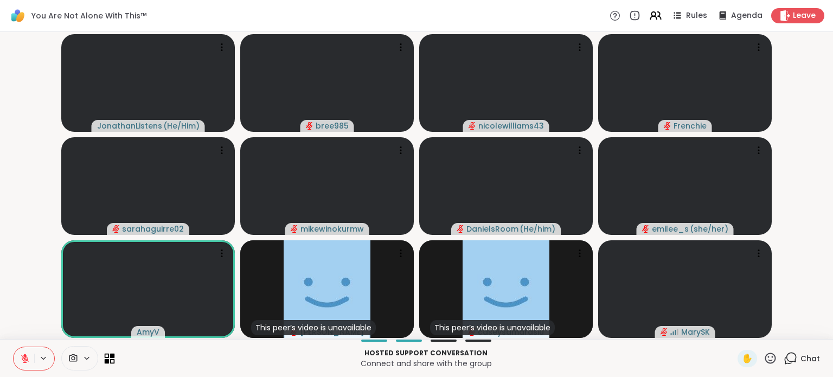
click at [106, 357] on icon at bounding box center [107, 355] width 5 height 5
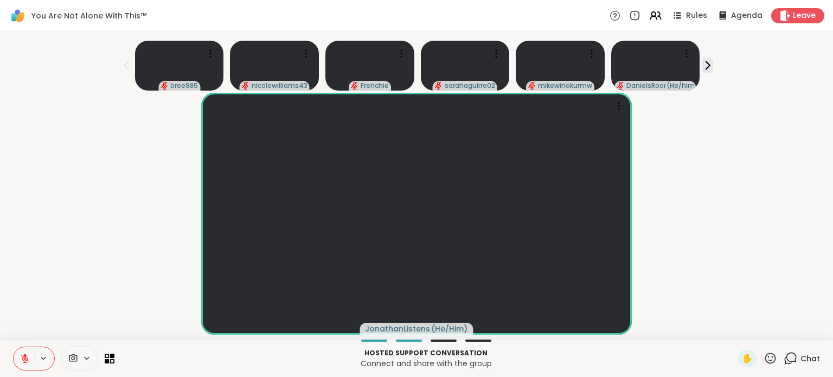
click at [785, 351] on icon at bounding box center [790, 358] width 14 height 14
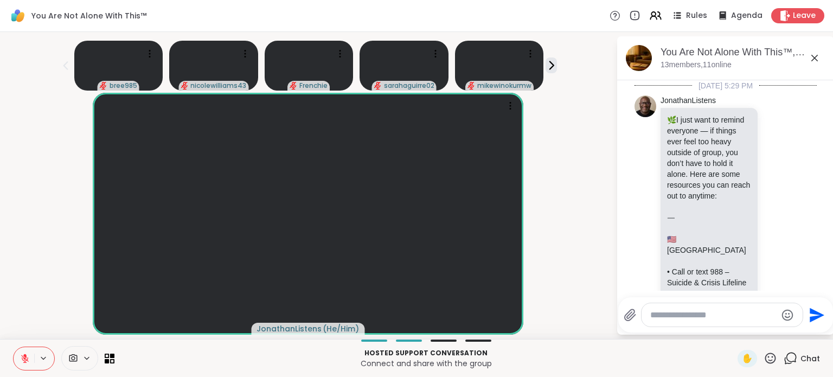
scroll to position [4901, 0]
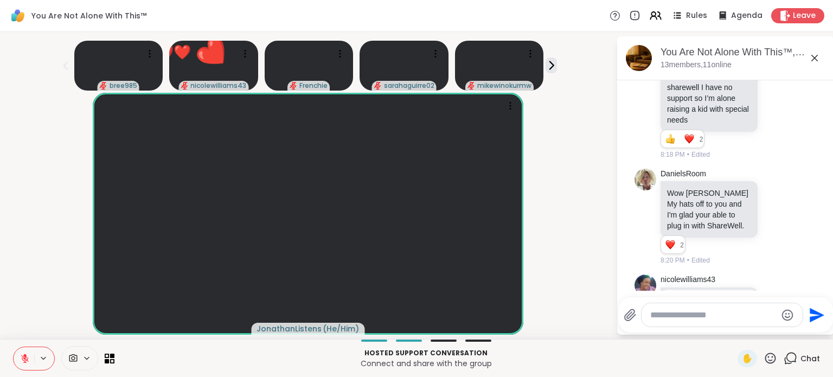
click at [812, 53] on icon at bounding box center [814, 58] width 13 height 13
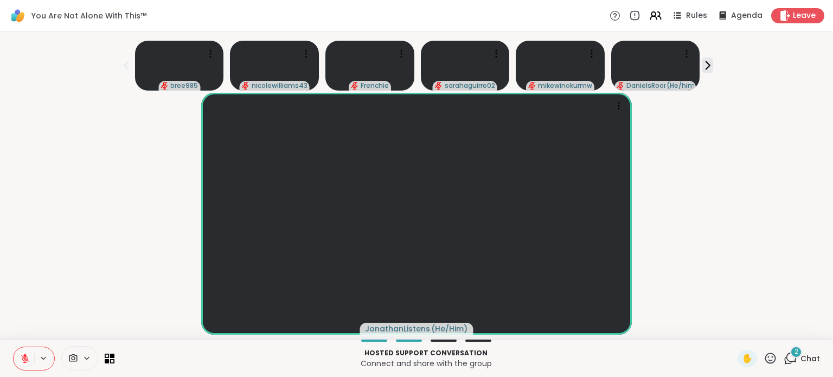
click at [808, 353] on span "Chat" at bounding box center [810, 358] width 20 height 11
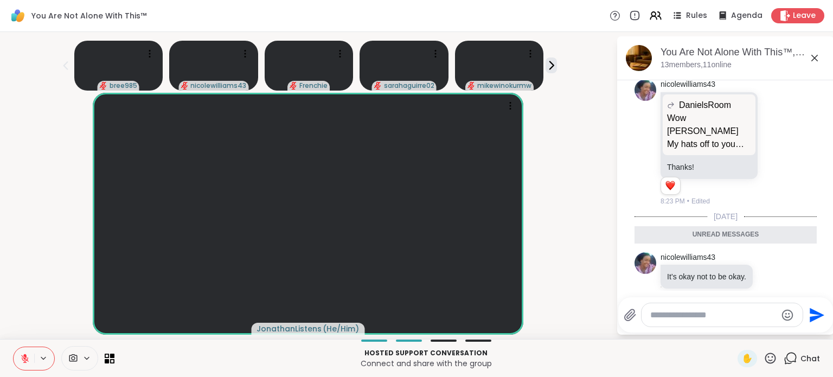
scroll to position [5112, 0]
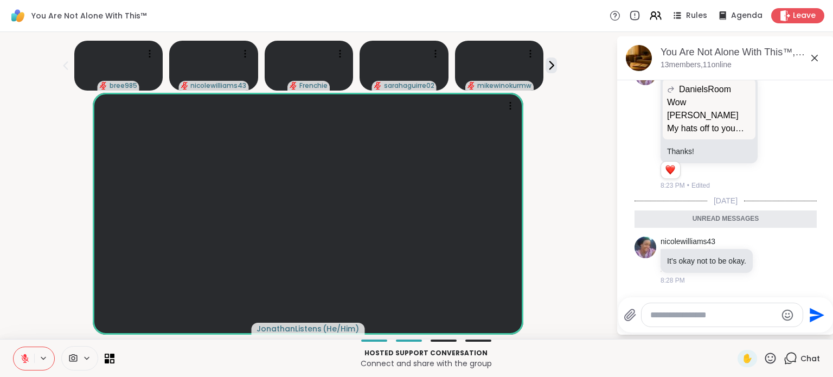
click at [816, 56] on icon at bounding box center [814, 58] width 7 height 7
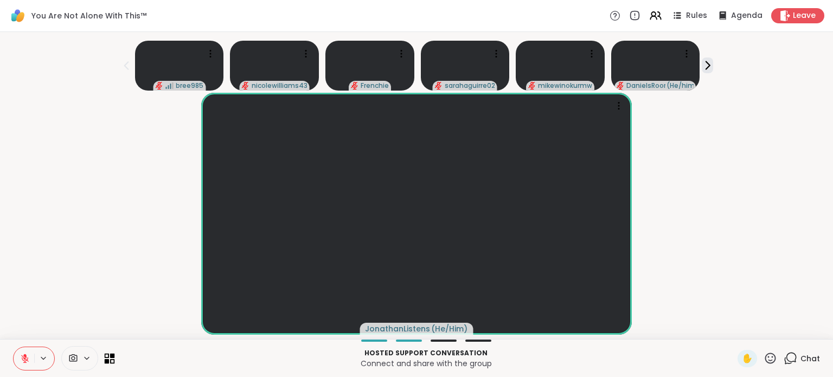
click at [112, 359] on icon at bounding box center [112, 360] width 5 height 5
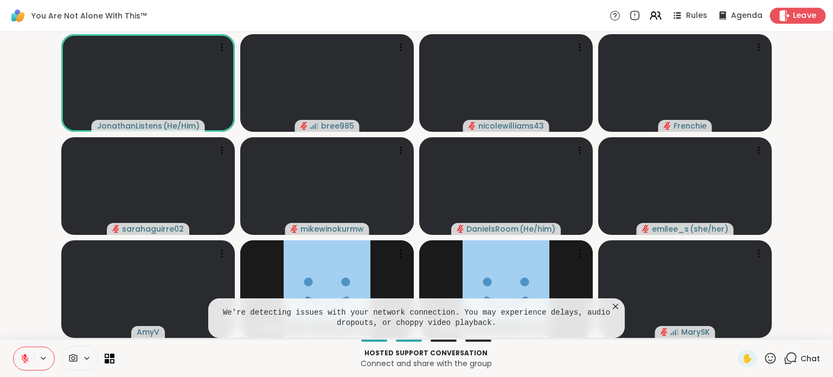
click at [794, 19] on span "Leave" at bounding box center [805, 15] width 24 height 11
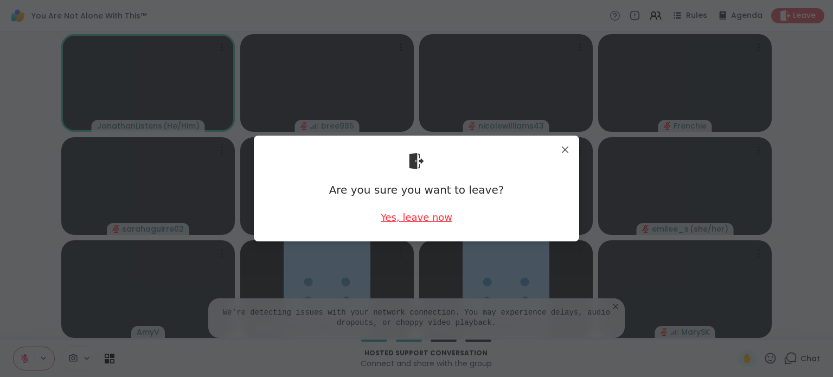
click at [444, 218] on div "Yes, leave now" at bounding box center [417, 217] width 72 height 14
click at [418, 217] on div "Yes, leave now" at bounding box center [417, 217] width 72 height 14
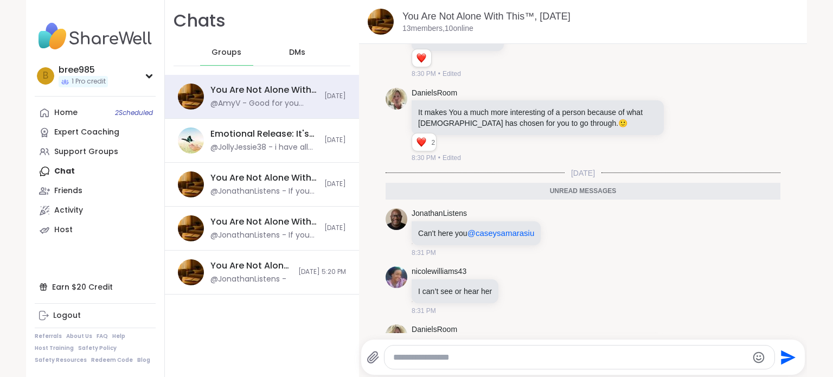
scroll to position [4214, 0]
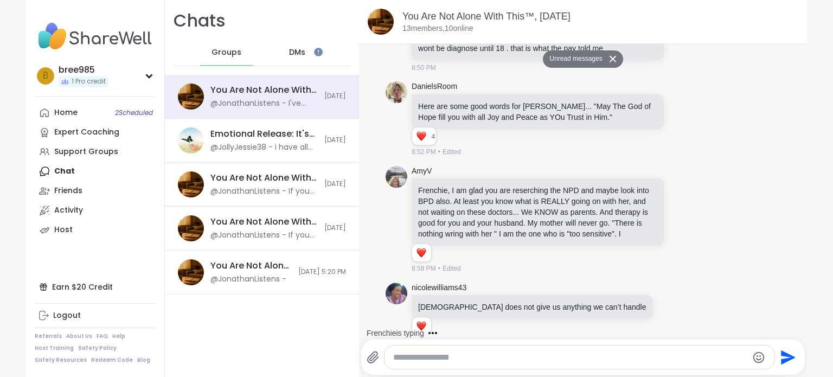
scroll to position [4903, 0]
